Goal: Task Accomplishment & Management: Use online tool/utility

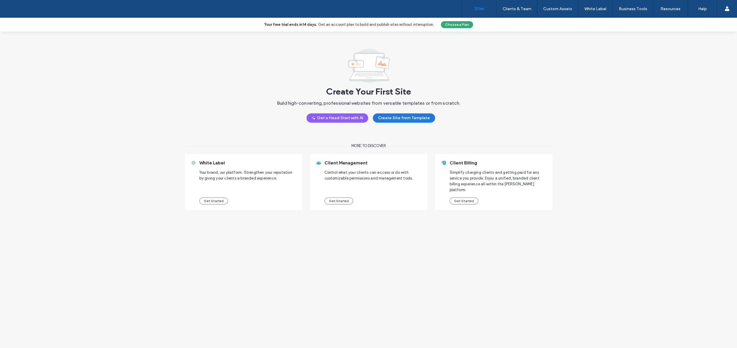
click at [389, 120] on button "Create Site from Template" at bounding box center [404, 117] width 62 height 9
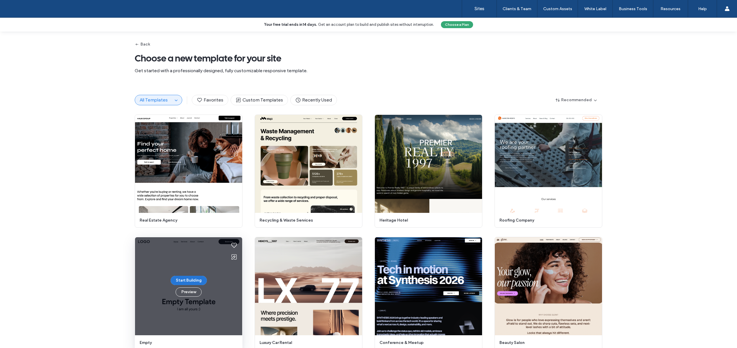
click at [188, 280] on button "Start Building" at bounding box center [189, 280] width 36 height 9
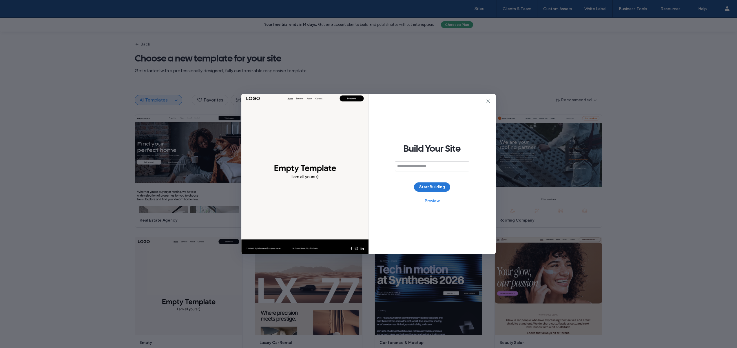
click at [431, 189] on button "Start Building" at bounding box center [432, 186] width 36 height 9
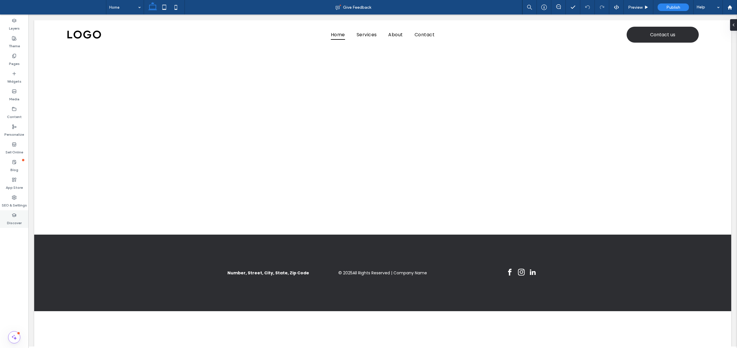
click at [6, 216] on div "Discover" at bounding box center [14, 219] width 28 height 18
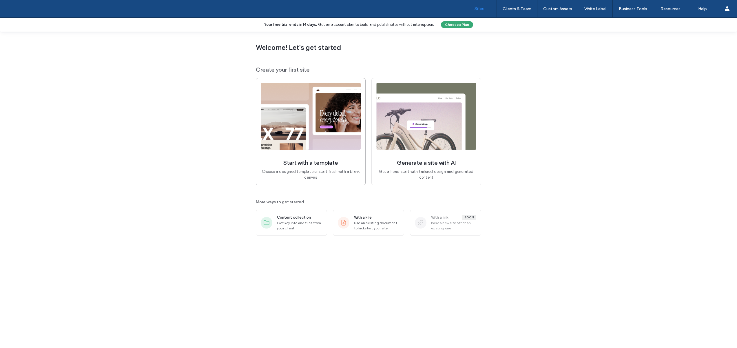
click at [297, 115] on img at bounding box center [311, 116] width 100 height 67
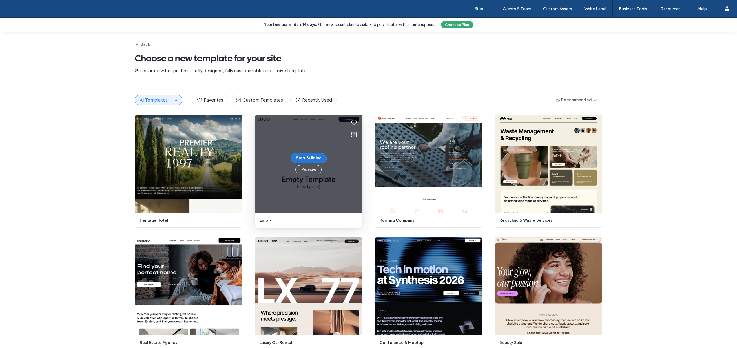
click at [319, 155] on button "Start Building" at bounding box center [309, 157] width 36 height 9
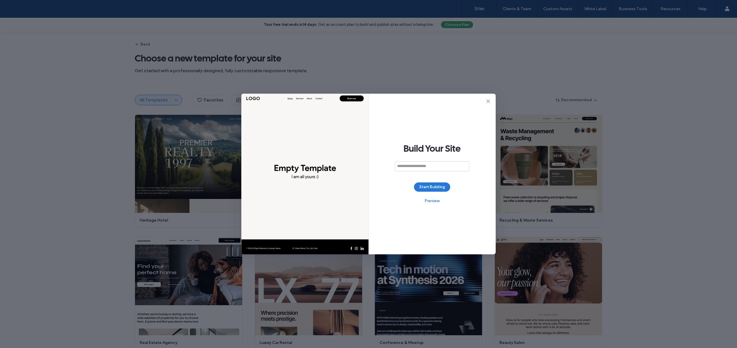
click at [418, 188] on button "Start Building" at bounding box center [432, 186] width 36 height 9
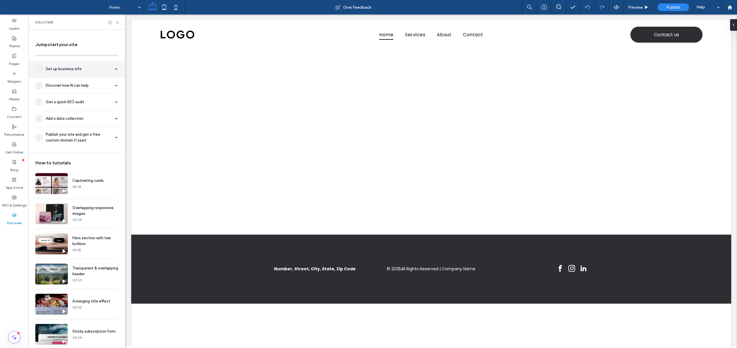
click at [70, 69] on span "Set up business info" at bounding box center [64, 69] width 36 height 6
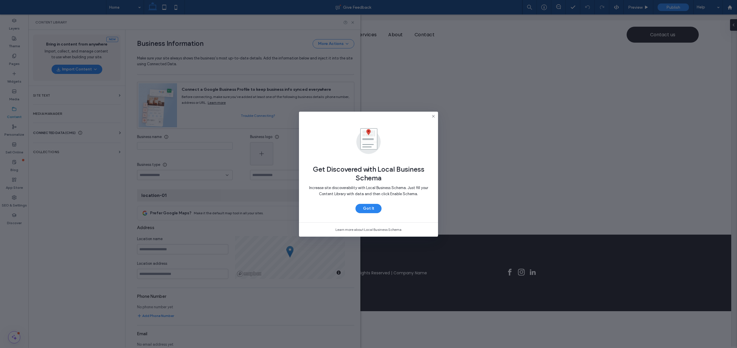
click at [435, 116] on icon at bounding box center [433, 116] width 5 height 5
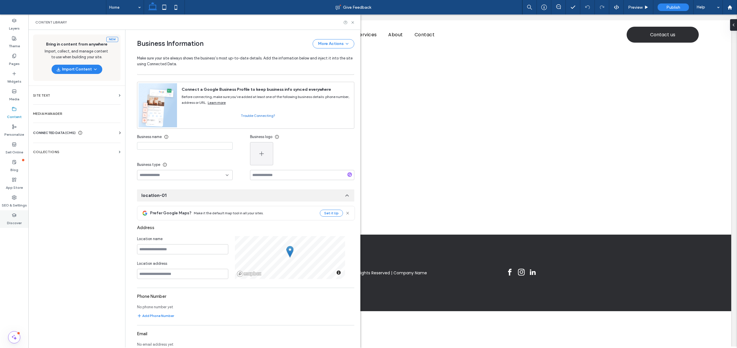
click at [16, 216] on icon at bounding box center [14, 215] width 5 height 5
